Goal: Information Seeking & Learning: Learn about a topic

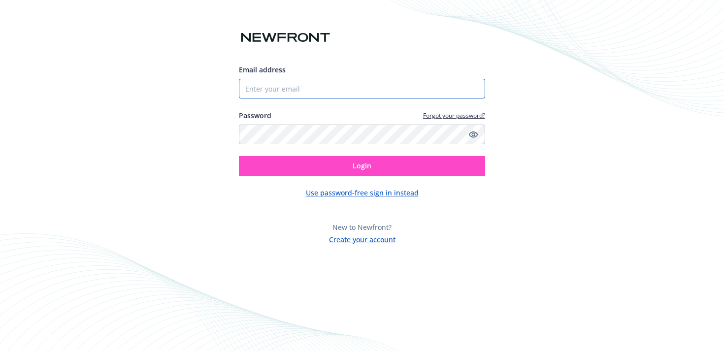
type input "[EMAIL_ADDRESS][DOMAIN_NAME]"
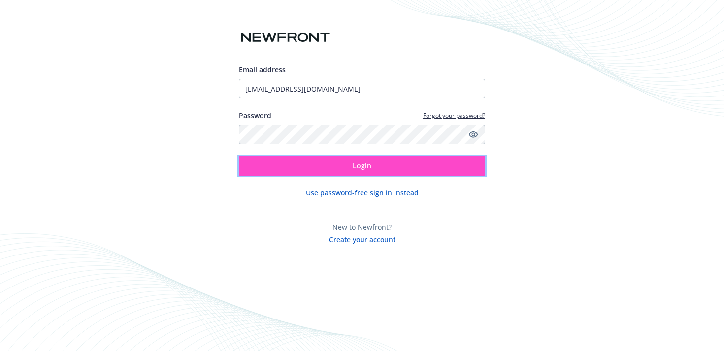
click at [430, 172] on button "Login" at bounding box center [362, 166] width 246 height 20
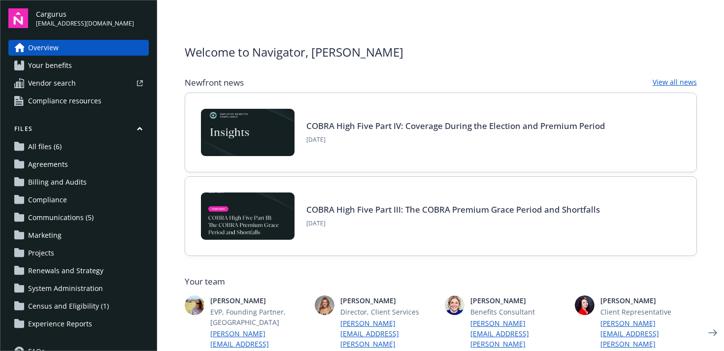
click at [86, 86] on div at bounding box center [111, 83] width 63 height 6
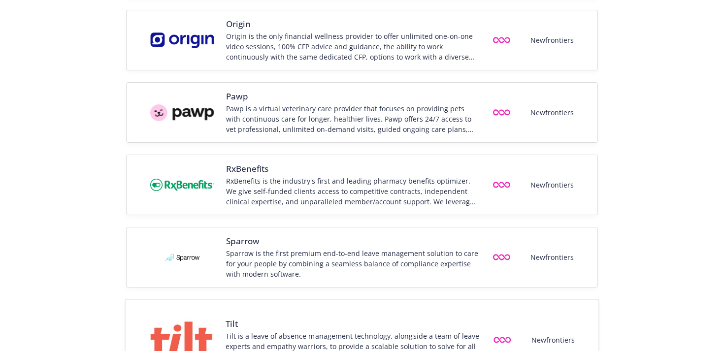
scroll to position [1315, 0]
click at [373, 127] on div "Pawp is a virtual veterinary care provider that focuses on providing pets with …" at bounding box center [352, 119] width 254 height 31
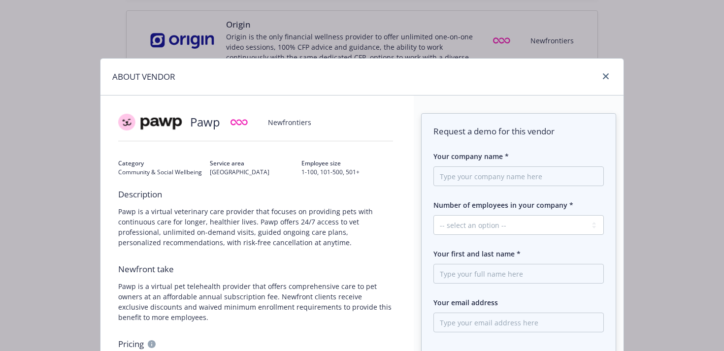
scroll to position [87, 0]
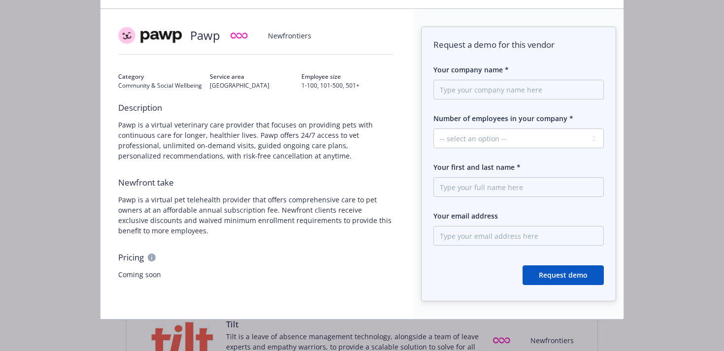
click at [136, 263] on div "Pricing Coming soon" at bounding box center [255, 266] width 275 height 28
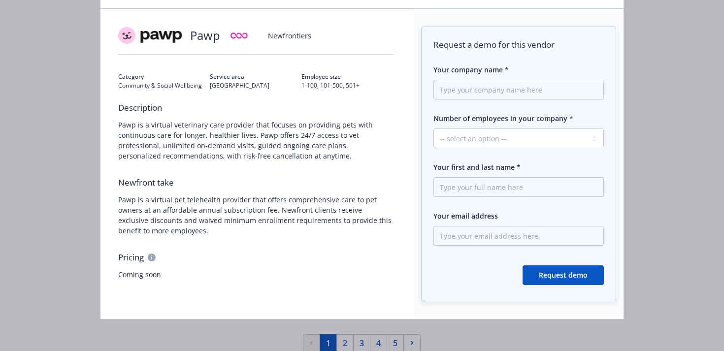
scroll to position [1392, 0]
click at [61, 203] on div "ABOUT VENDOR Pawp Newfrontiers Category Community & Social Wellbeing Service ar…" at bounding box center [362, 175] width 724 height 351
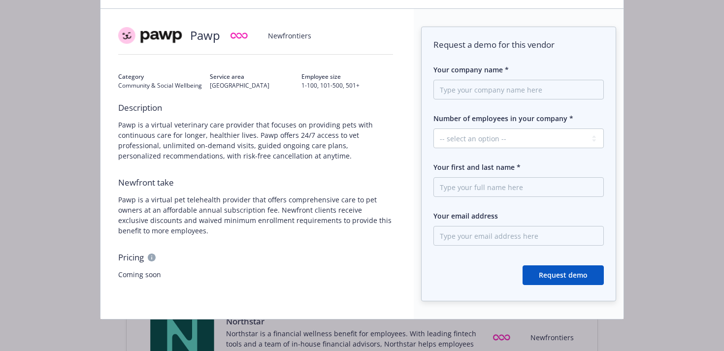
scroll to position [0, 0]
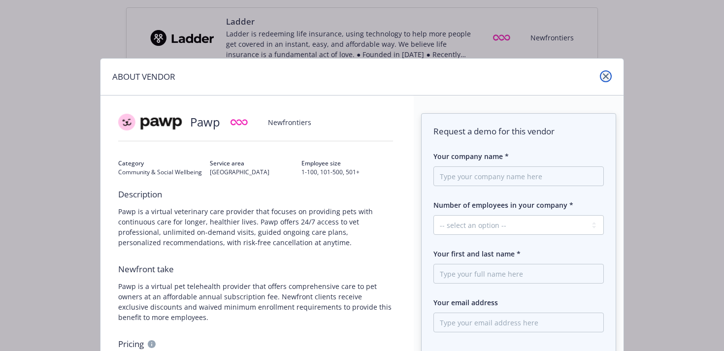
click at [604, 79] on link "close" at bounding box center [606, 76] width 12 height 12
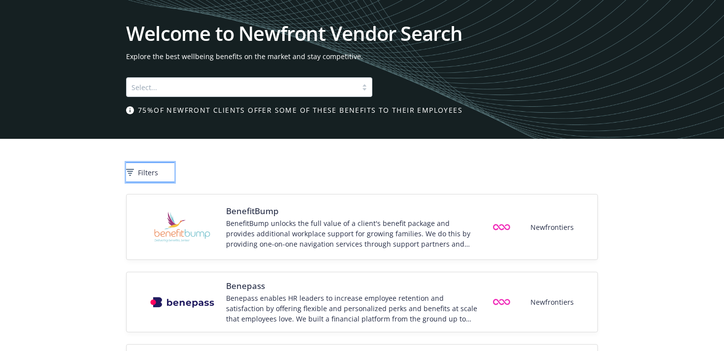
click at [134, 172] on icon at bounding box center [130, 172] width 8 height 7
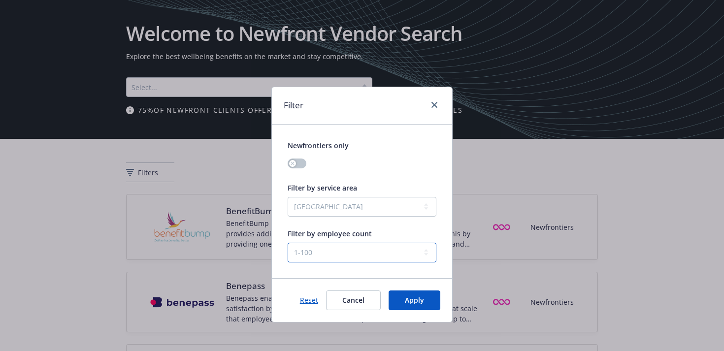
click at [349, 259] on select "1-100 101-500 501+" at bounding box center [361, 253] width 149 height 20
select select "501+"
click at [287, 243] on select "1-100 101-500 501+" at bounding box center [361, 253] width 149 height 20
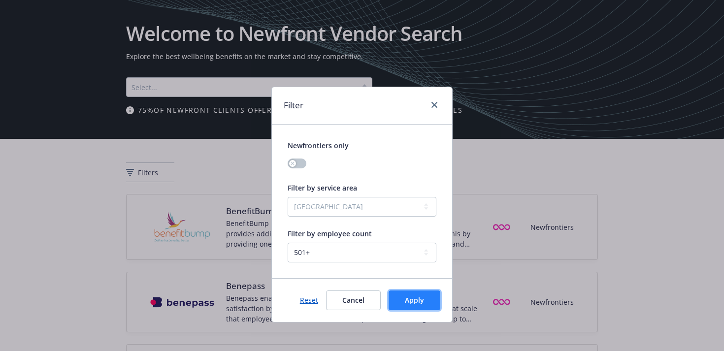
click at [415, 305] on button "Apply" at bounding box center [414, 300] width 52 height 20
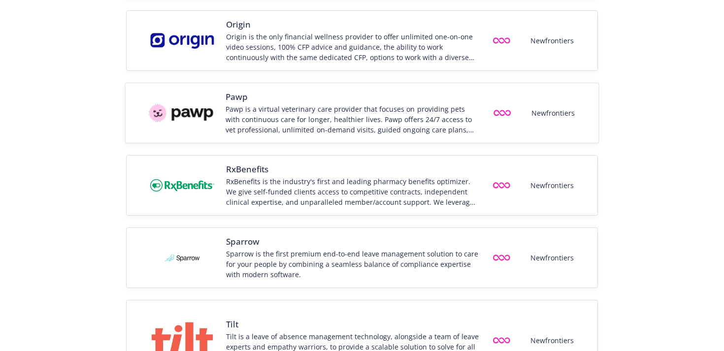
scroll to position [1392, 0]
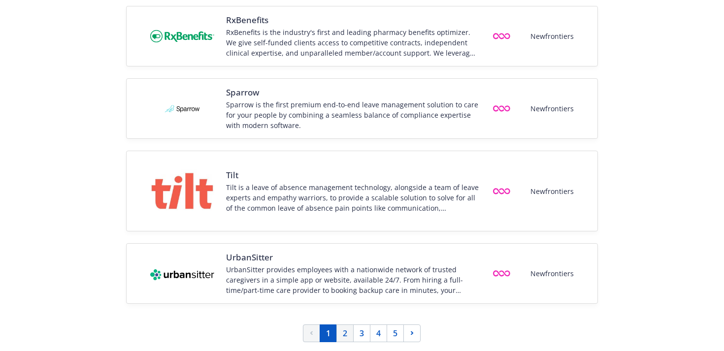
click at [345, 332] on link "2" at bounding box center [344, 333] width 17 height 18
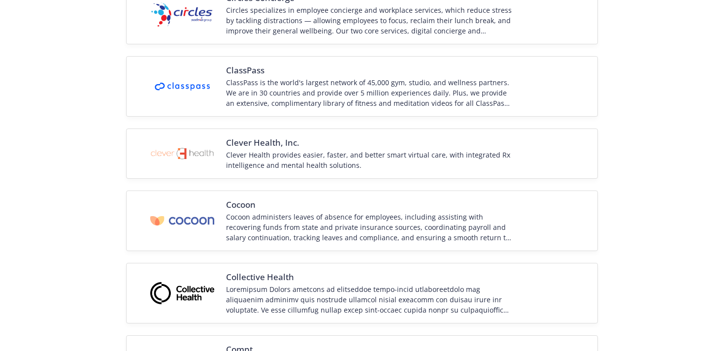
scroll to position [1335, 0]
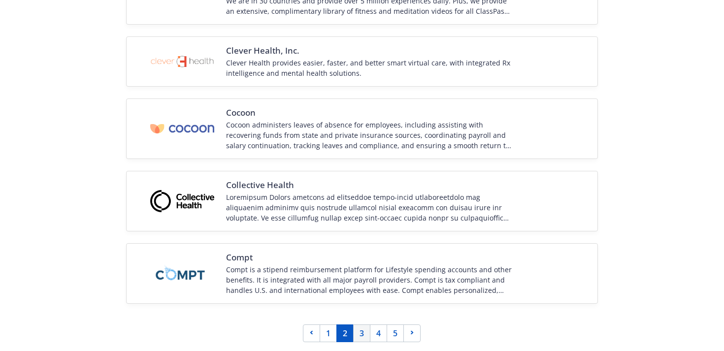
click at [364, 330] on link "3" at bounding box center [361, 333] width 17 height 18
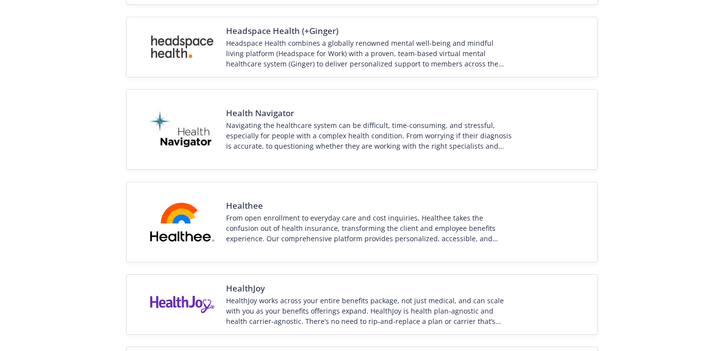
scroll to position [889, 0]
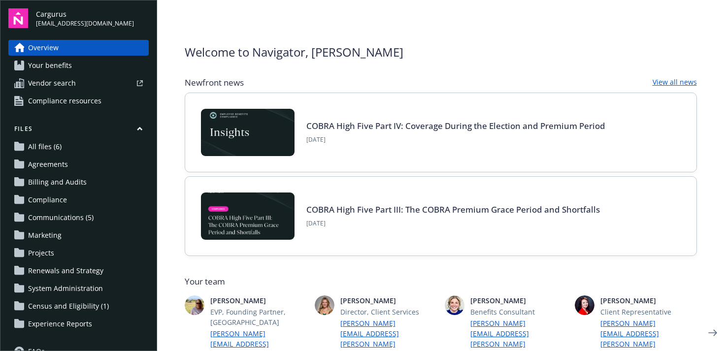
scroll to position [70, 0]
